Goal: Task Accomplishment & Management: Manage account settings

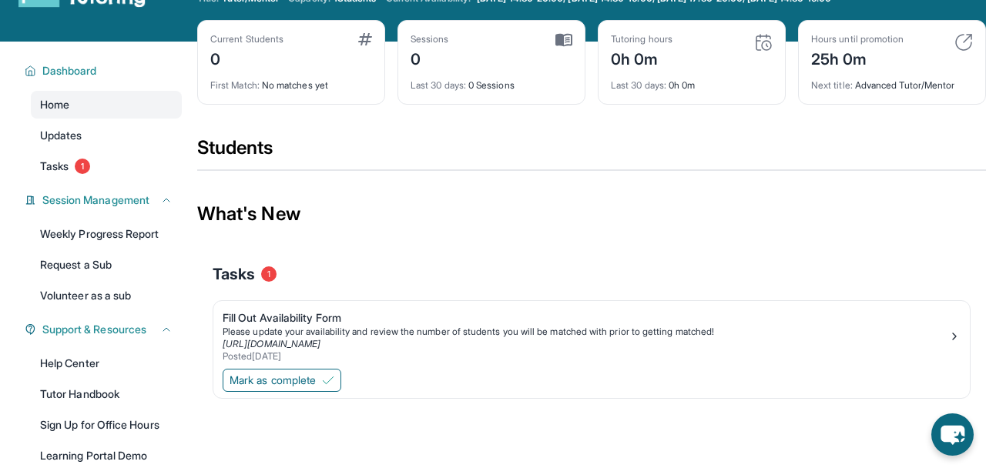
scroll to position [70, 0]
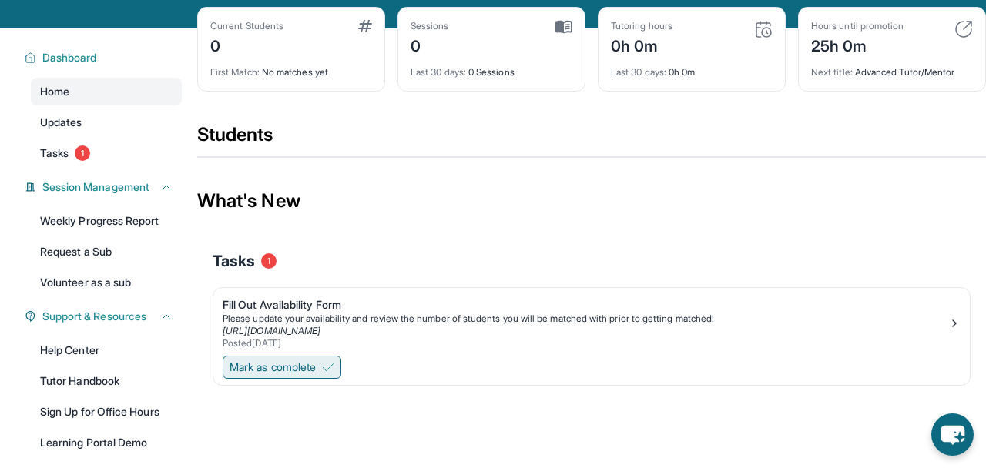
click at [308, 367] on span "Mark as complete" at bounding box center [273, 367] width 86 height 15
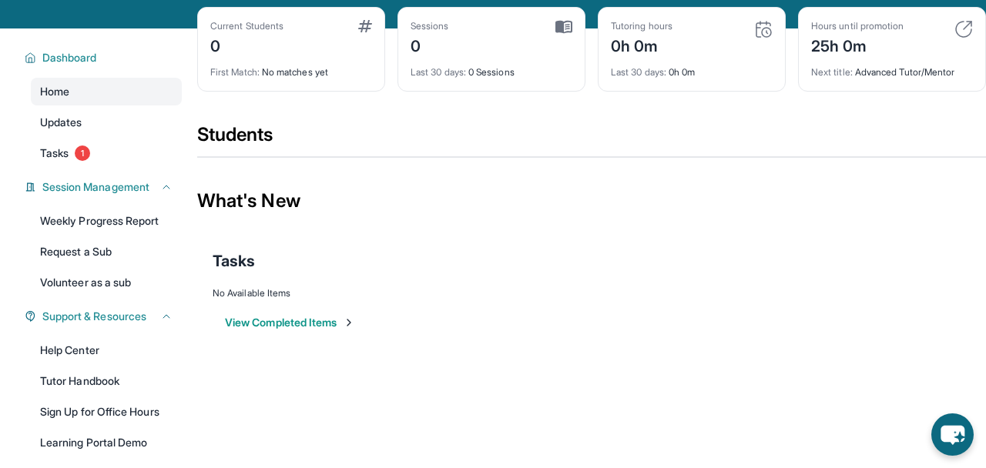
click at [315, 324] on button "View Completed Items" at bounding box center [290, 322] width 130 height 15
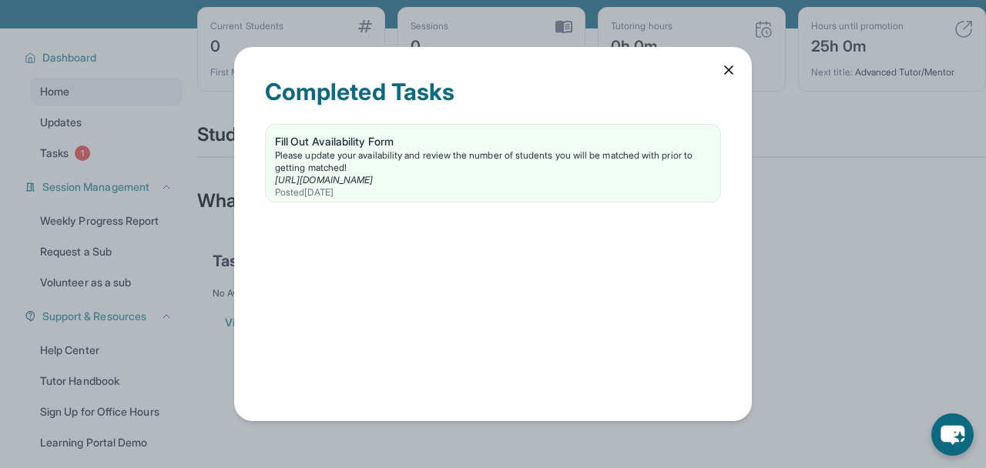
click at [726, 74] on icon at bounding box center [728, 69] width 15 height 15
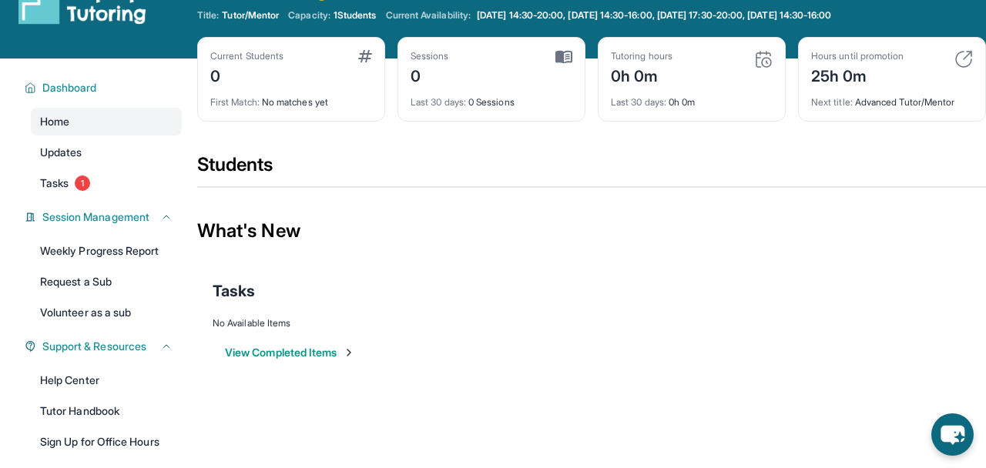
scroll to position [37, 0]
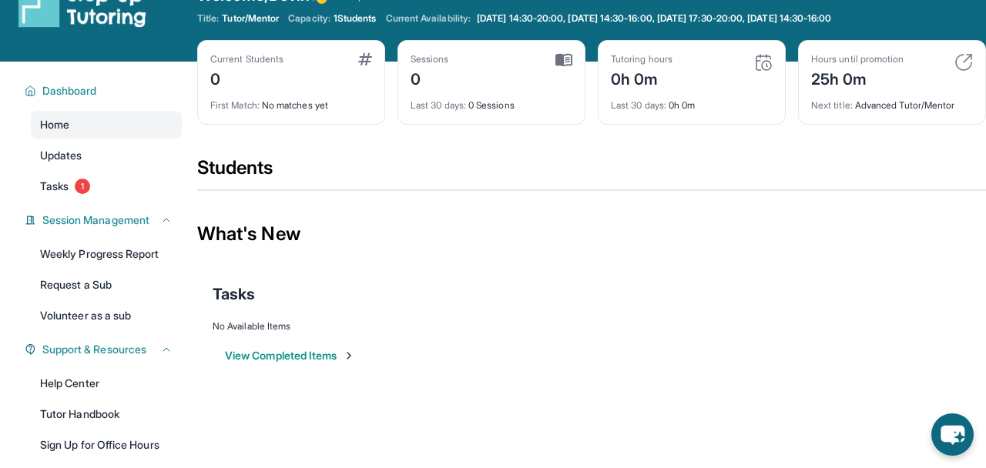
click at [342, 101] on div "First Match : No matches yet" at bounding box center [291, 101] width 162 height 22
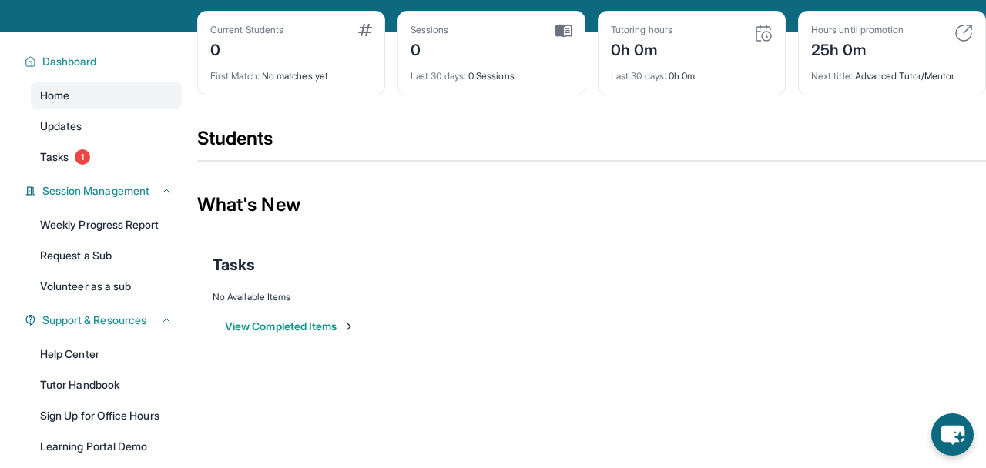
scroll to position [74, 0]
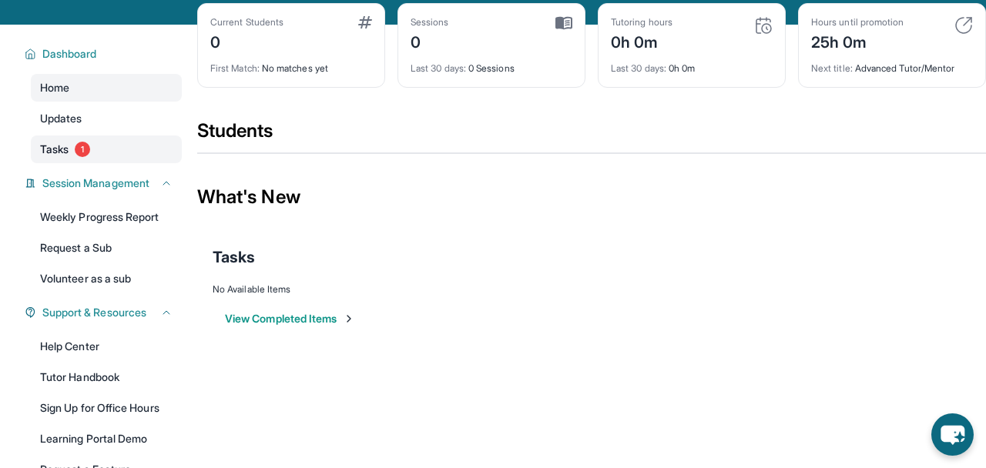
click at [84, 143] on span "1" at bounding box center [82, 149] width 15 height 15
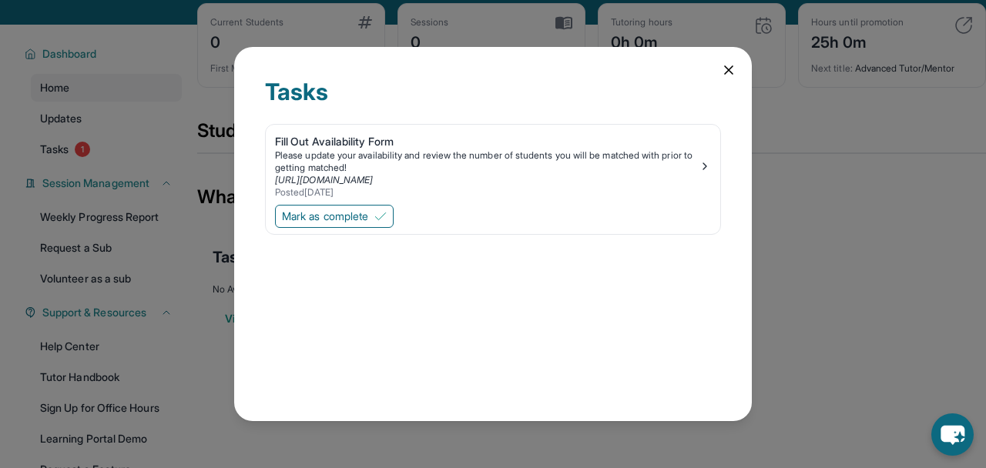
click at [727, 75] on icon at bounding box center [728, 69] width 15 height 15
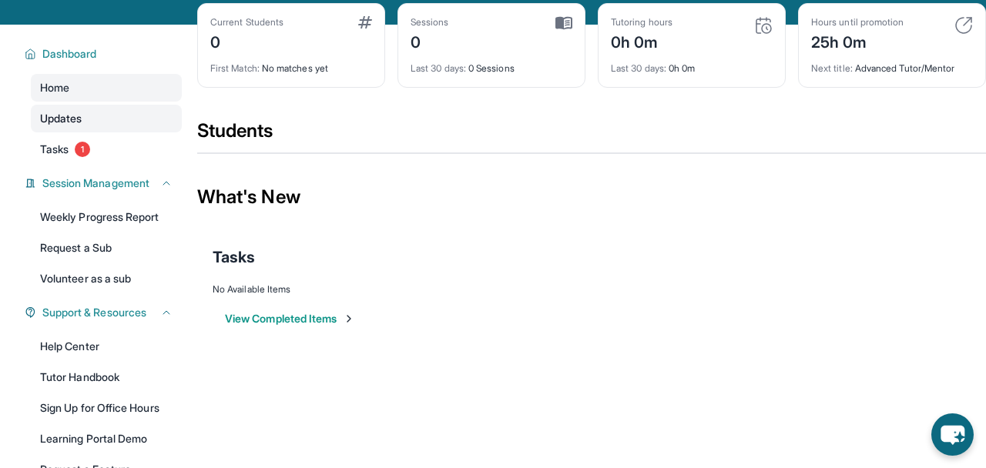
click at [103, 126] on link "Updates" at bounding box center [106, 119] width 151 height 28
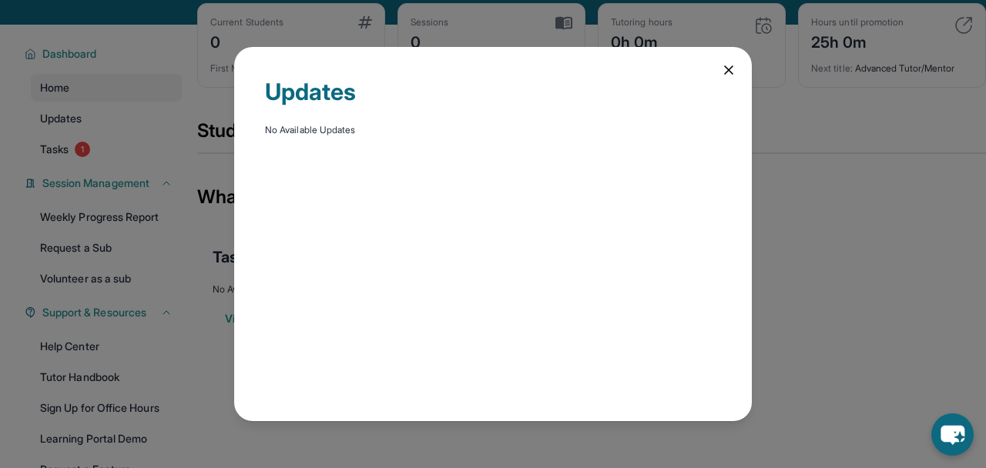
click at [723, 65] on icon at bounding box center [728, 69] width 15 height 15
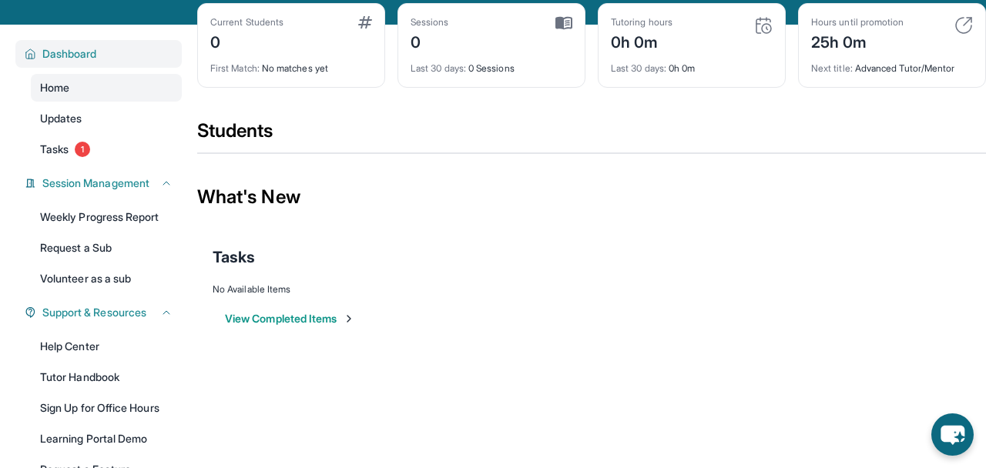
click at [81, 46] on span "Dashboard" at bounding box center [69, 53] width 55 height 15
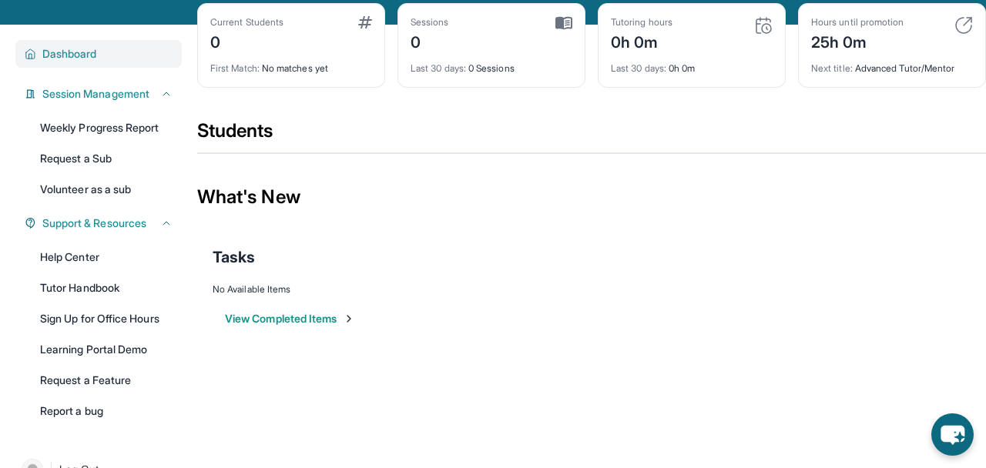
click at [103, 60] on button "Dashboard" at bounding box center [104, 53] width 136 height 15
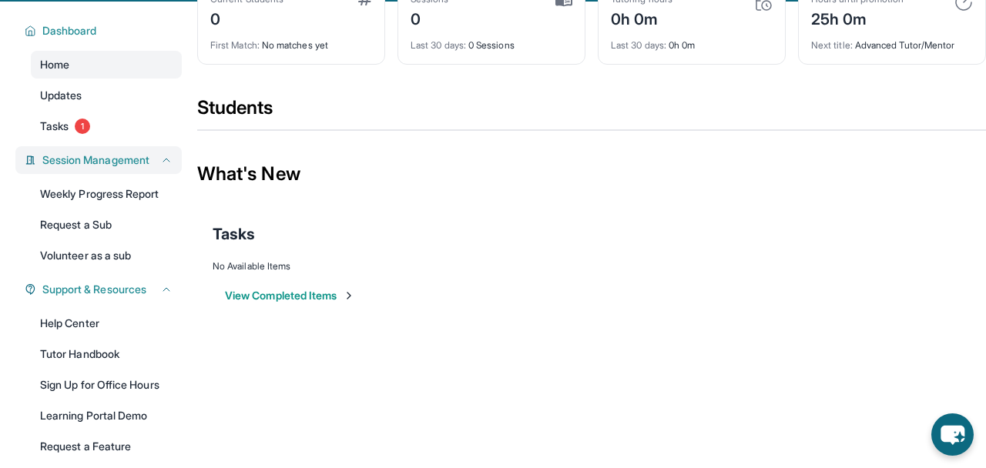
scroll to position [101, 0]
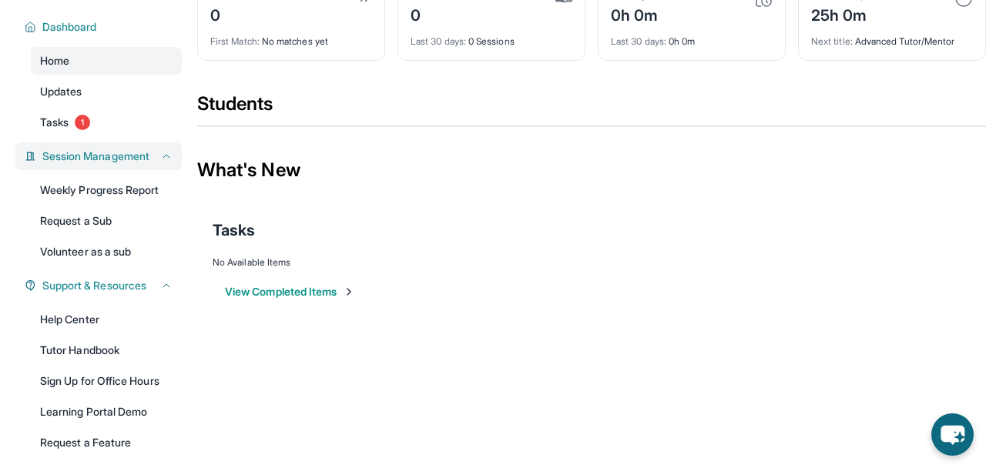
click at [167, 163] on button "Session Management" at bounding box center [104, 156] width 136 height 15
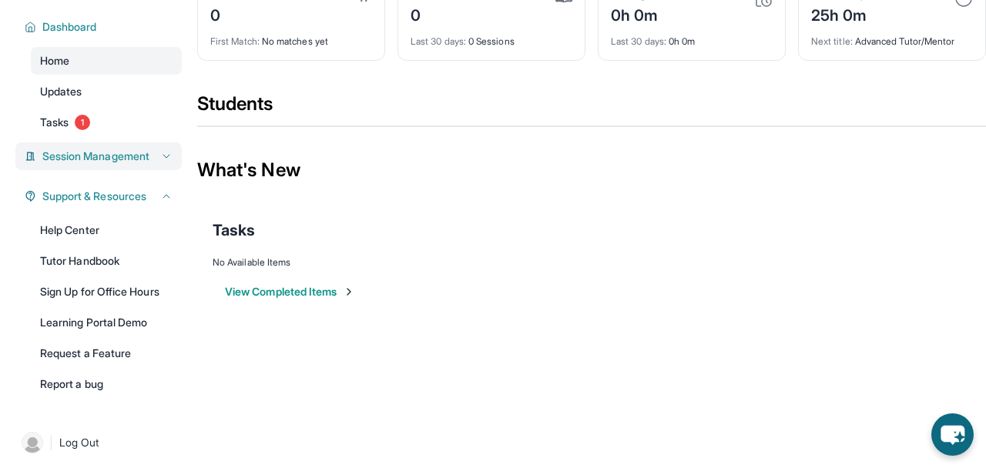
click at [167, 163] on button "Session Management" at bounding box center [104, 156] width 136 height 15
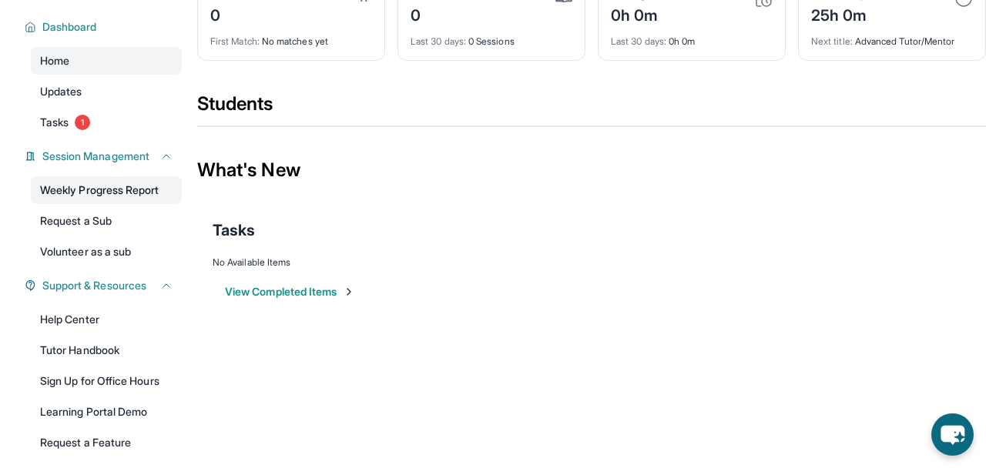
click at [136, 190] on link "Weekly Progress Report" at bounding box center [106, 190] width 151 height 28
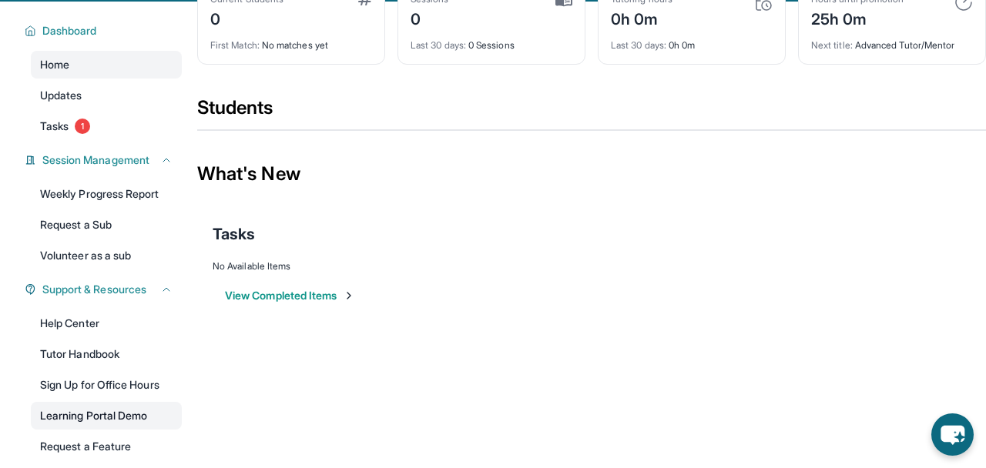
scroll to position [82, 0]
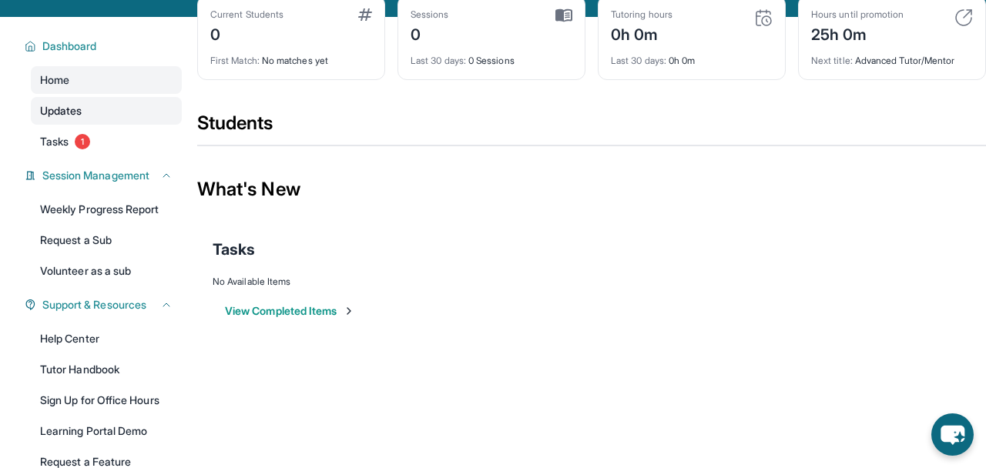
click at [104, 116] on link "Updates" at bounding box center [106, 111] width 151 height 28
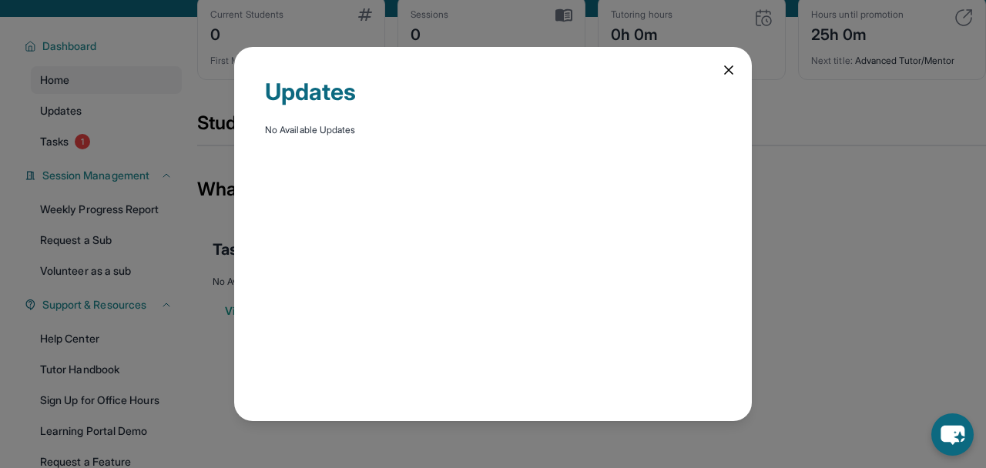
click at [194, 87] on div "Updates No Available Updates" at bounding box center [493, 234] width 986 height 468
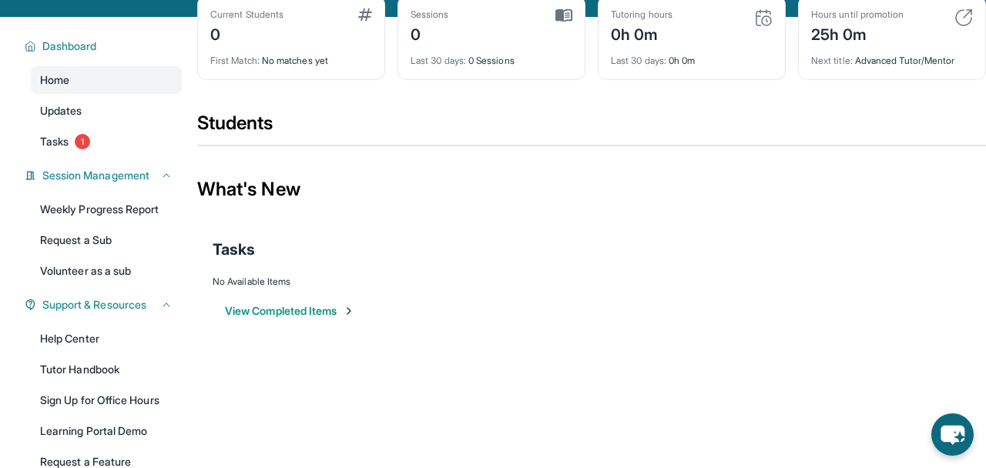
scroll to position [0, 0]
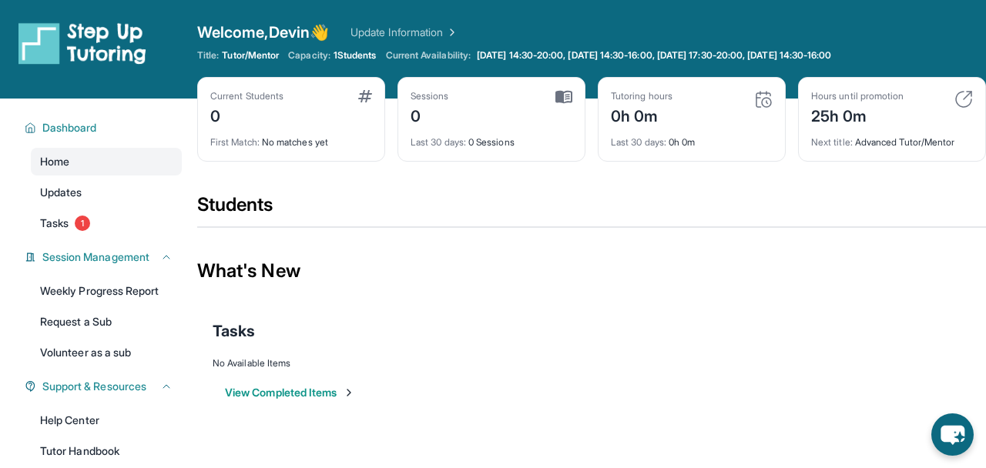
click at [391, 25] on link "Update Information" at bounding box center [405, 32] width 108 height 15
